Goal: Task Accomplishment & Management: Manage account settings

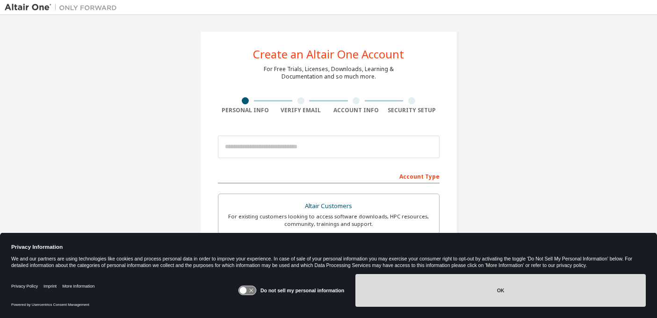
click at [465, 281] on button "OK" at bounding box center [500, 290] width 290 height 33
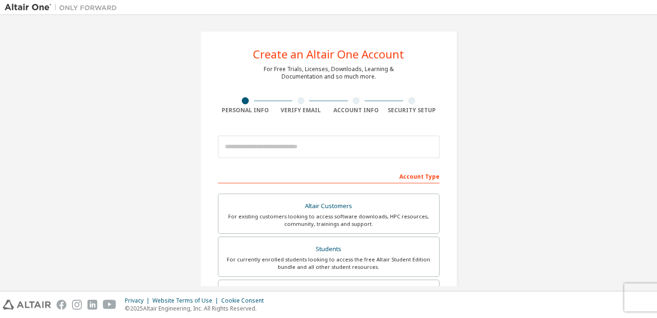
click at [344, 158] on div at bounding box center [329, 147] width 222 height 32
click at [337, 151] on input "email" at bounding box center [329, 147] width 222 height 22
type input "**********"
type input "****"
type input "***"
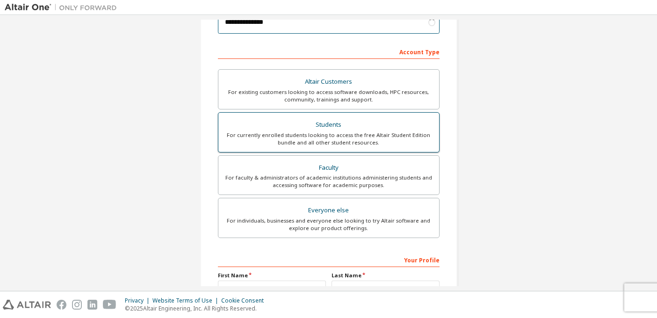
scroll to position [144, 0]
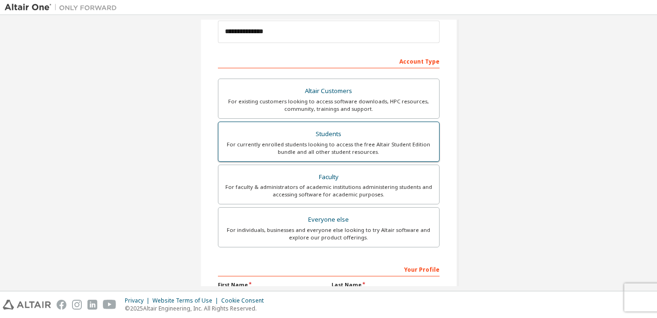
click at [361, 148] on div "For currently enrolled students looking to access the free Altair Student Editi…" at bounding box center [328, 148] width 209 height 15
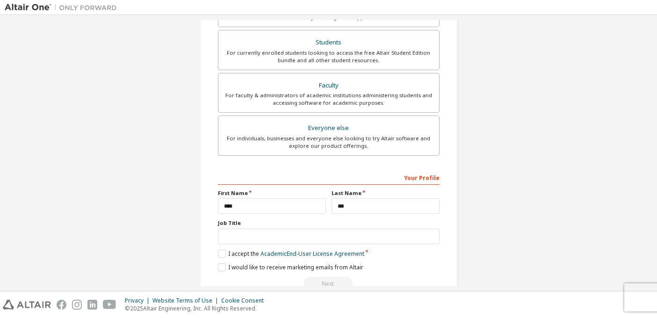
scroll to position [258, 0]
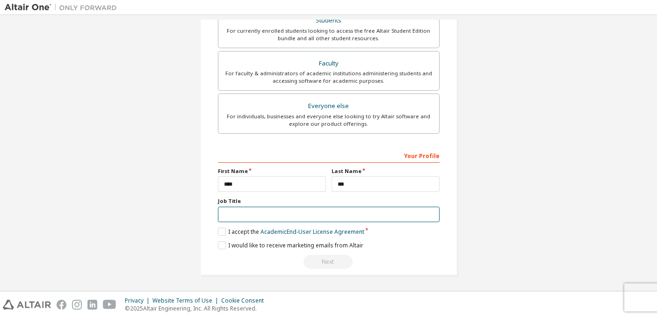
click at [310, 214] on input "text" at bounding box center [329, 214] width 222 height 15
type input "*******"
click at [306, 233] on link "Academic End-User License Agreement" at bounding box center [312, 232] width 104 height 8
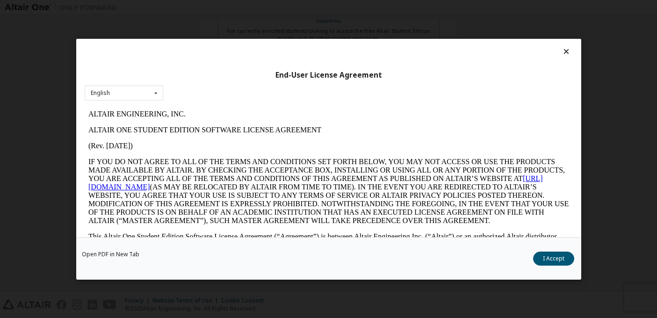
scroll to position [0, 0]
click at [536, 256] on button "I Accept" at bounding box center [553, 259] width 41 height 14
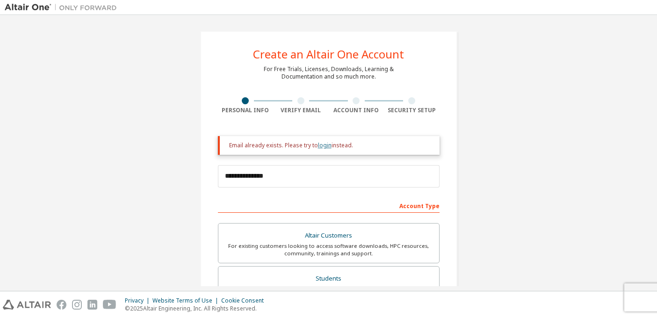
click at [321, 144] on link "login" at bounding box center [325, 145] width 14 height 8
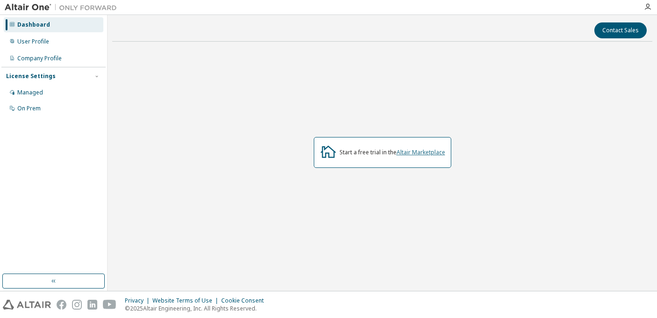
click at [428, 150] on link "Altair Marketplace" at bounding box center [420, 152] width 49 height 8
click at [435, 151] on link "Altair Marketplace" at bounding box center [420, 152] width 49 height 8
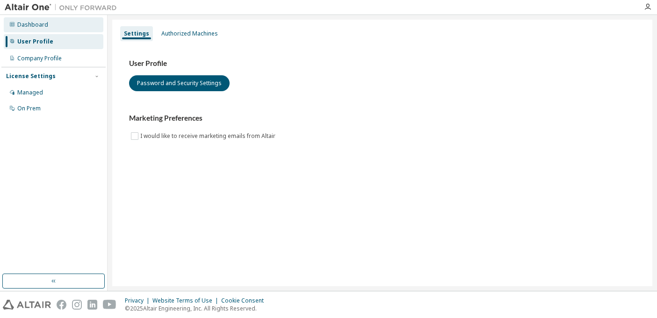
click at [79, 30] on div "Dashboard" at bounding box center [54, 24] width 100 height 15
click at [210, 32] on div "Authorized Machines" at bounding box center [189, 33] width 57 height 7
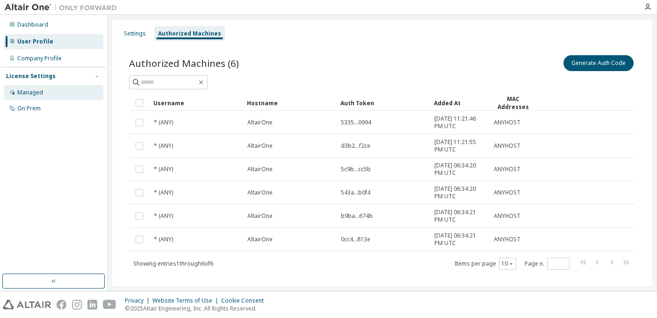
click at [60, 94] on div "Managed" at bounding box center [54, 92] width 100 height 15
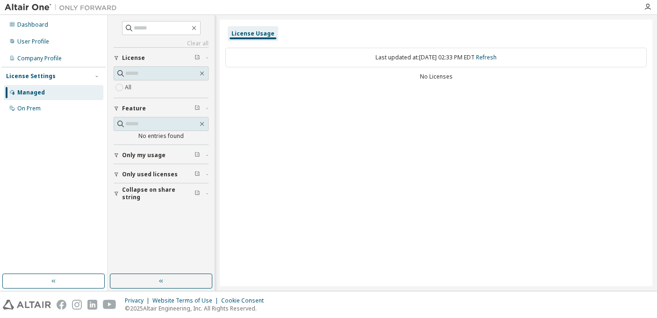
click at [156, 88] on div "All" at bounding box center [161, 87] width 95 height 11
click at [79, 108] on div "On Prem" at bounding box center [54, 108] width 100 height 15
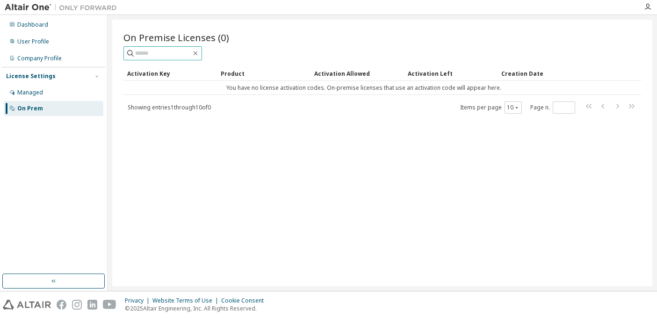
click at [173, 48] on span at bounding box center [162, 53] width 79 height 14
click at [173, 50] on input "text" at bounding box center [163, 53] width 56 height 9
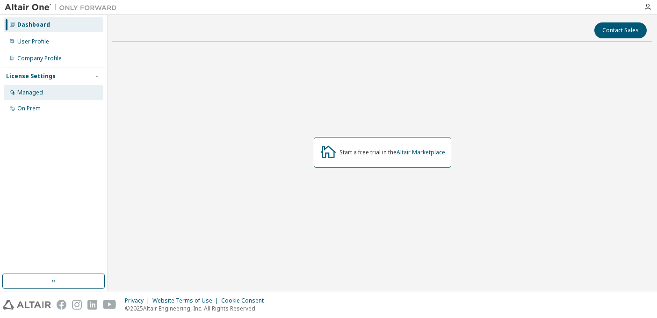
click at [63, 99] on div "Managed" at bounding box center [54, 92] width 100 height 15
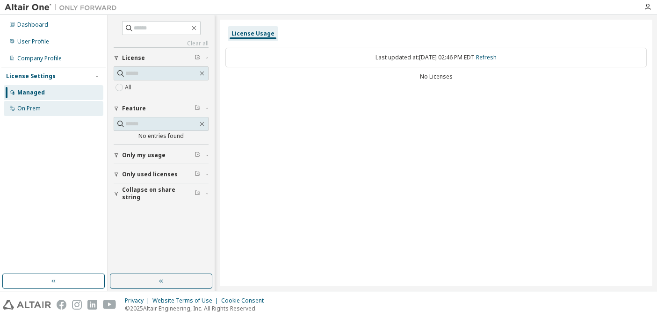
click at [63, 111] on div "On Prem" at bounding box center [54, 108] width 100 height 15
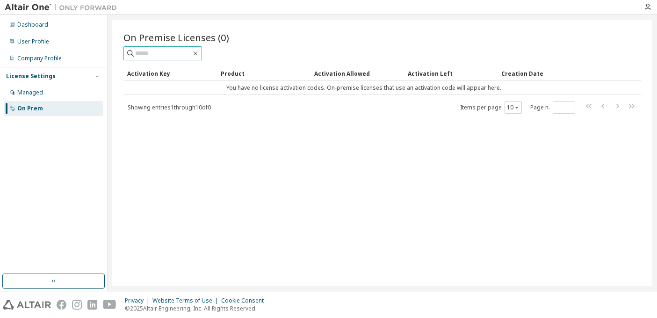
click at [175, 55] on input "text" at bounding box center [163, 53] width 56 height 9
click at [74, 97] on div "Managed" at bounding box center [54, 92] width 100 height 15
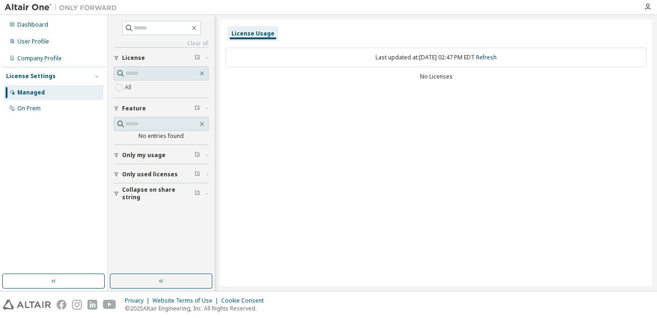
click at [177, 93] on div "All" at bounding box center [161, 81] width 95 height 31
